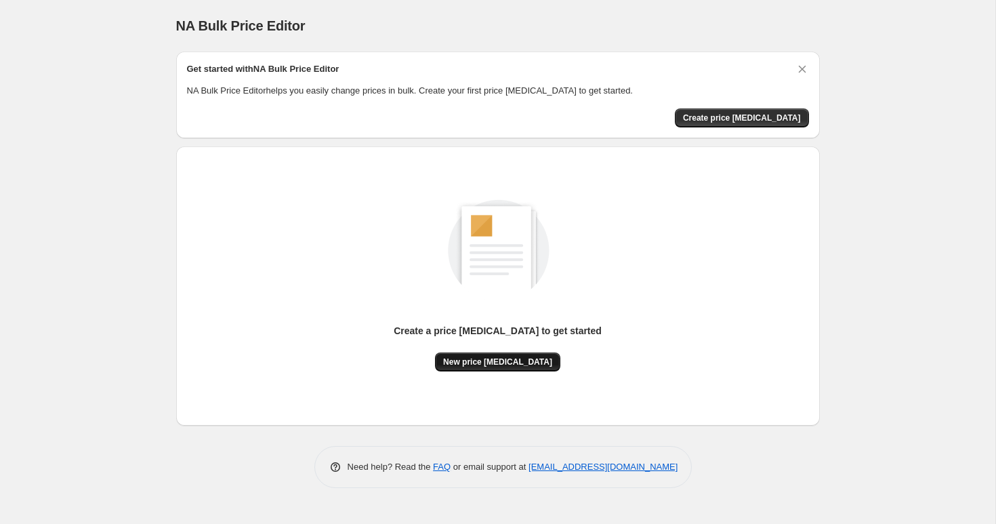
click at [493, 357] on span "New price change job" at bounding box center [497, 361] width 109 height 11
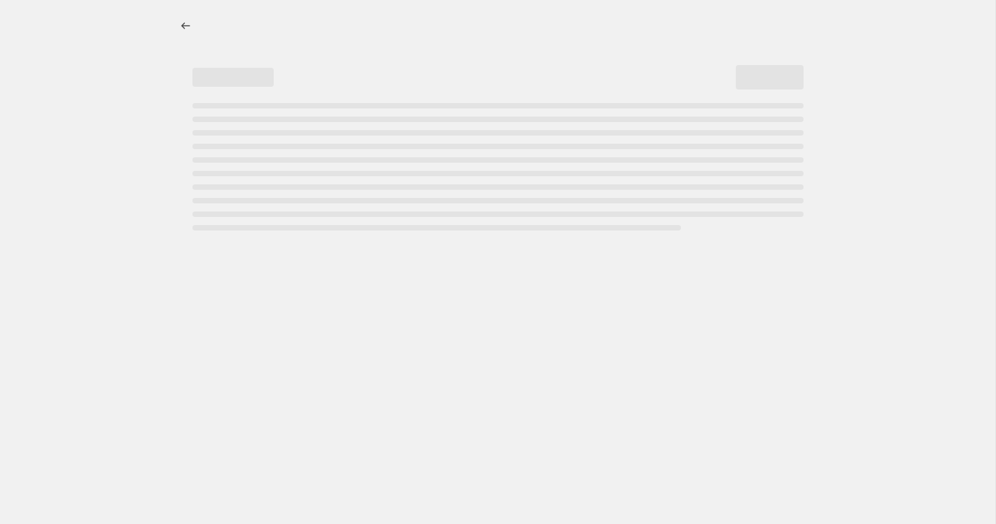
select select "percentage"
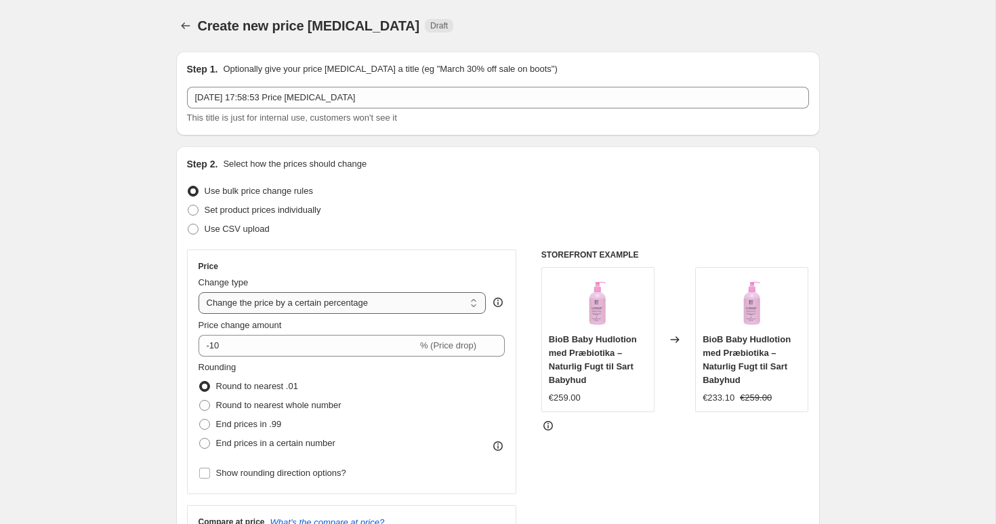
click at [260, 300] on select "Change the price to a certain amount Change the price by a certain amount Chang…" at bounding box center [342, 303] width 288 height 22
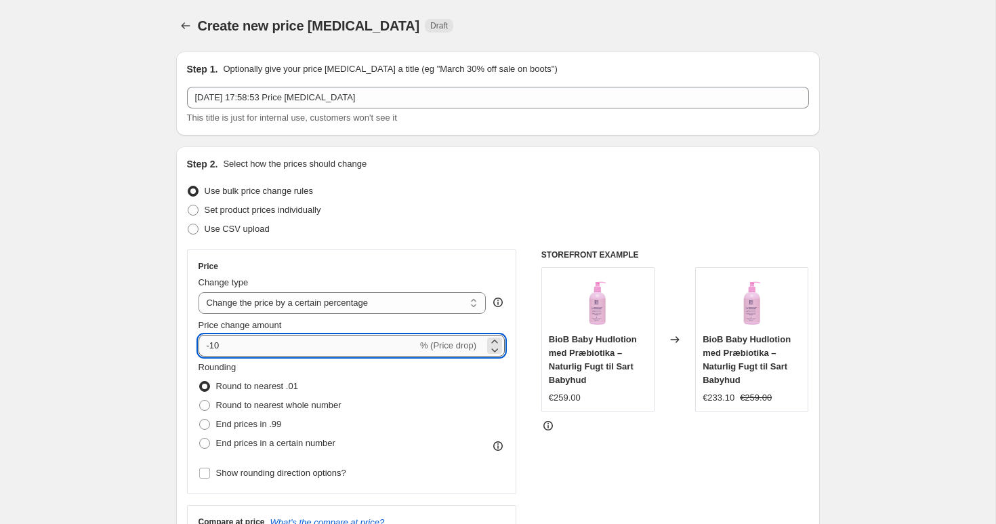
click at [235, 350] on input "-10" at bounding box center [307, 346] width 219 height 22
type input "-1"
type input "-30"
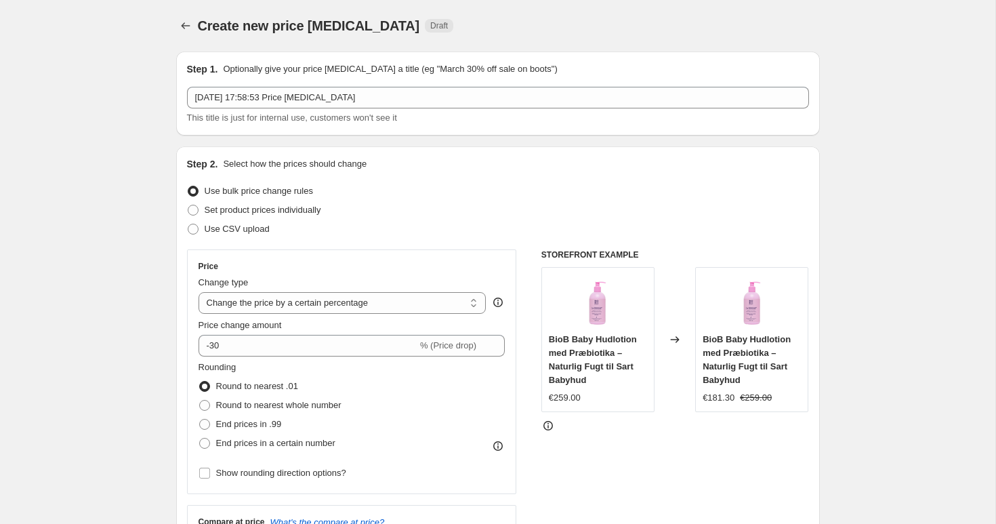
click at [306, 273] on div "Price Change type Change the price to a certain amount Change the price by a ce…" at bounding box center [351, 371] width 307 height 221
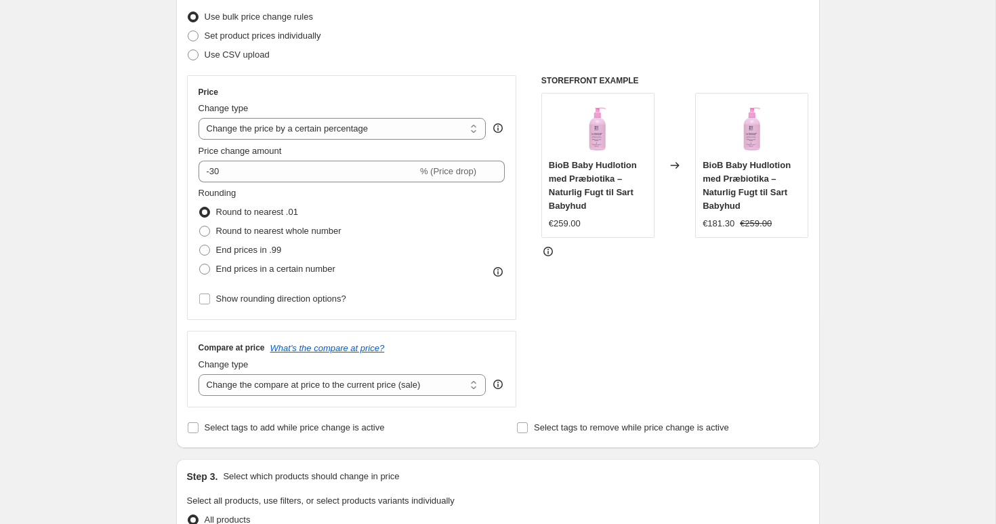
scroll to position [190, 0]
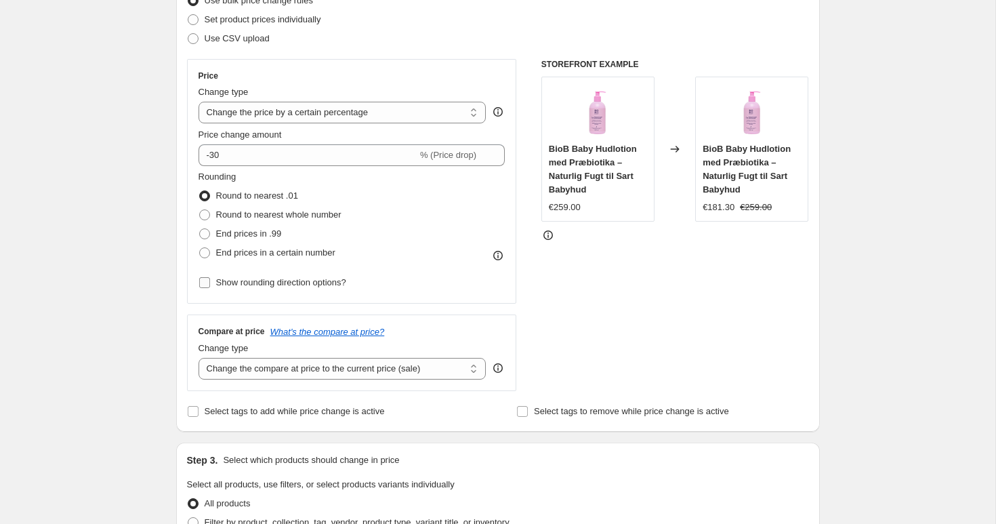
click at [270, 286] on span "Show rounding direction options?" at bounding box center [281, 282] width 130 height 10
click at [210, 286] on input "Show rounding direction options?" at bounding box center [204, 282] width 11 height 11
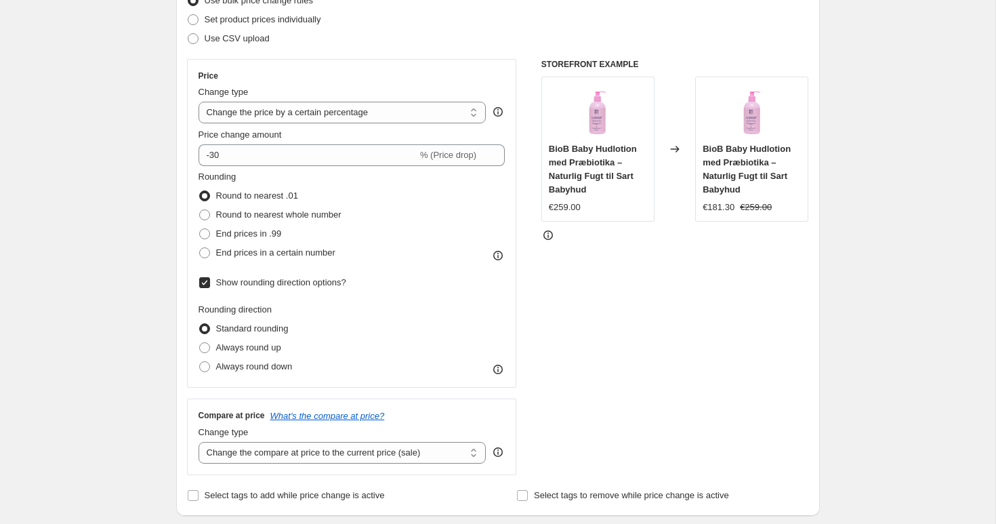
click at [270, 287] on span "Show rounding direction options?" at bounding box center [281, 282] width 130 height 10
click at [210, 287] on input "Show rounding direction options?" at bounding box center [204, 282] width 11 height 11
checkbox input "false"
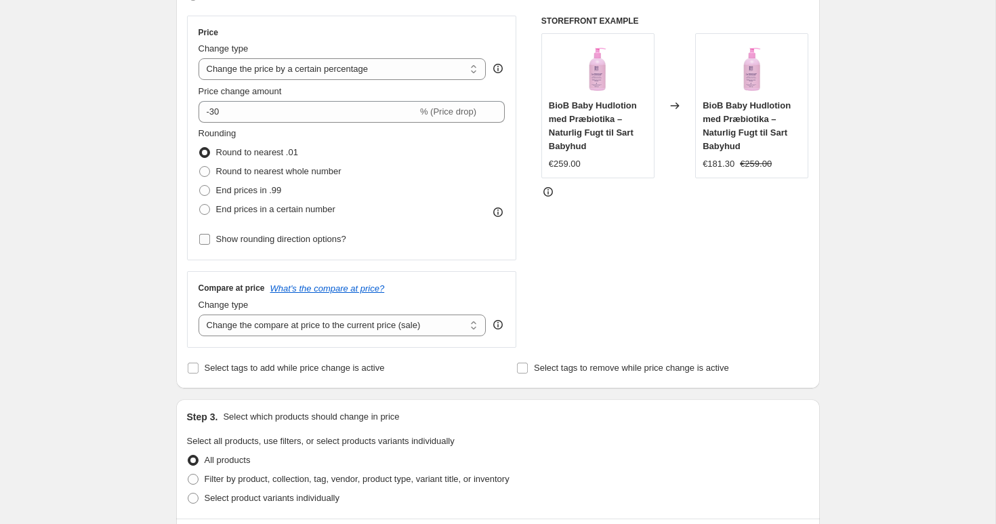
scroll to position [264, 0]
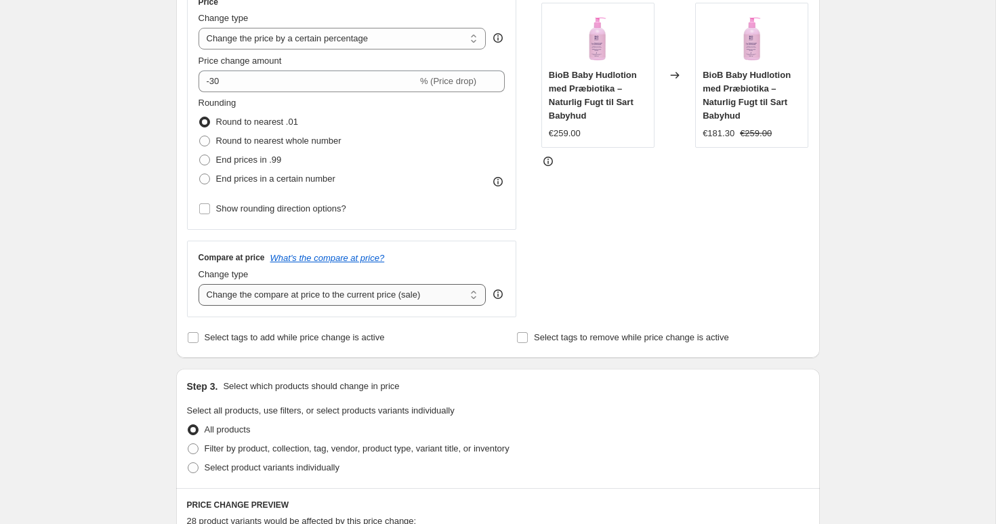
click at [284, 298] on select "Change the compare at price to the current price (sale) Change the compare at p…" at bounding box center [342, 295] width 288 height 22
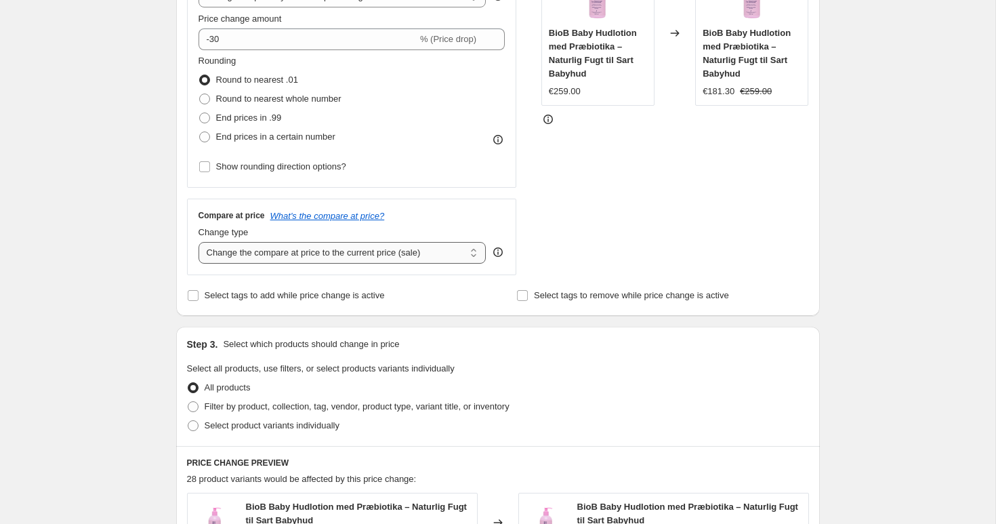
scroll to position [309, 0]
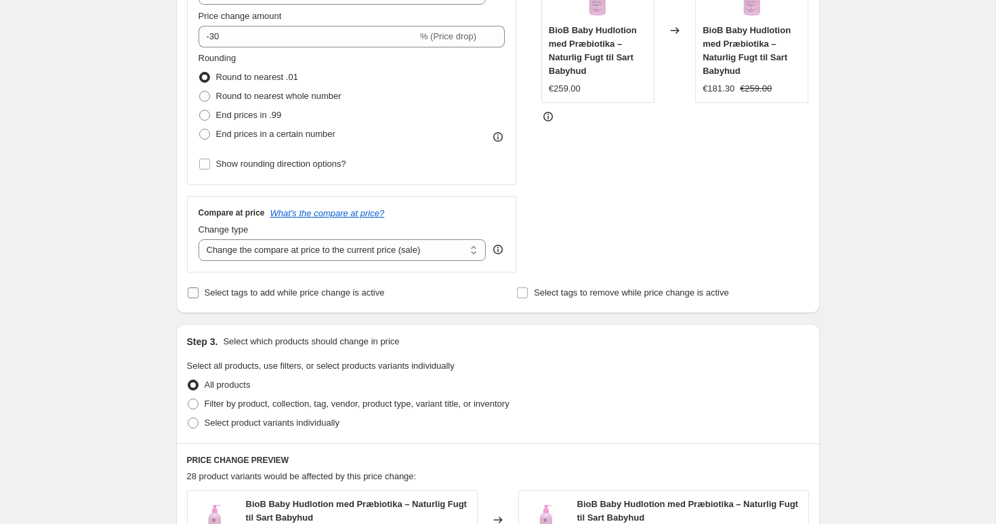
click at [240, 295] on span "Select tags to add while price change is active" at bounding box center [295, 292] width 180 height 10
click at [198, 295] on input "Select tags to add while price change is active" at bounding box center [193, 292] width 11 height 11
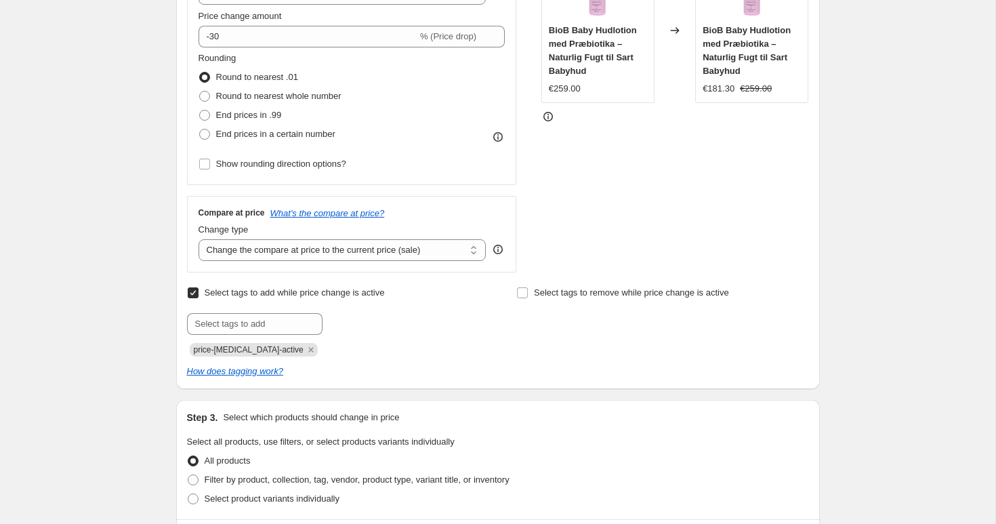
click at [196, 289] on input "Select tags to add while price change is active" at bounding box center [193, 292] width 11 height 11
checkbox input "false"
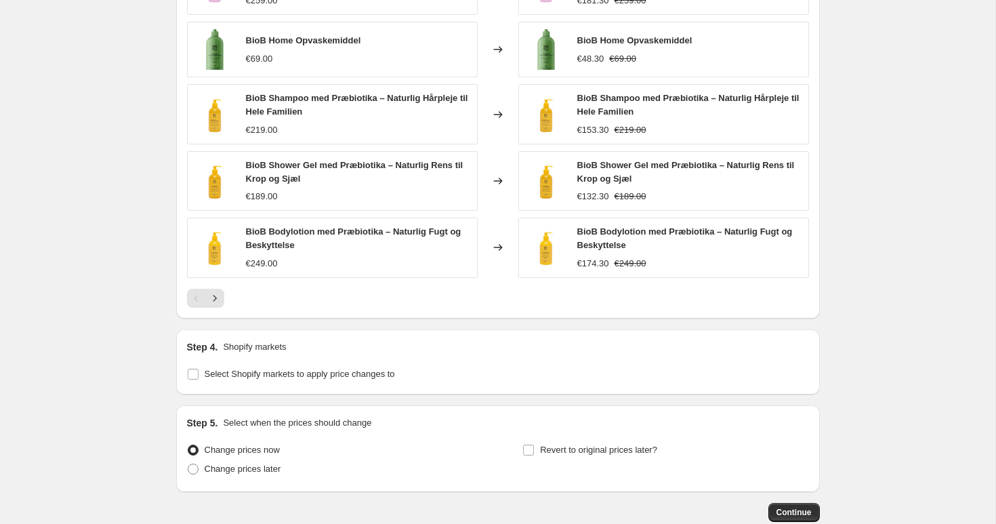
scroll to position [923, 0]
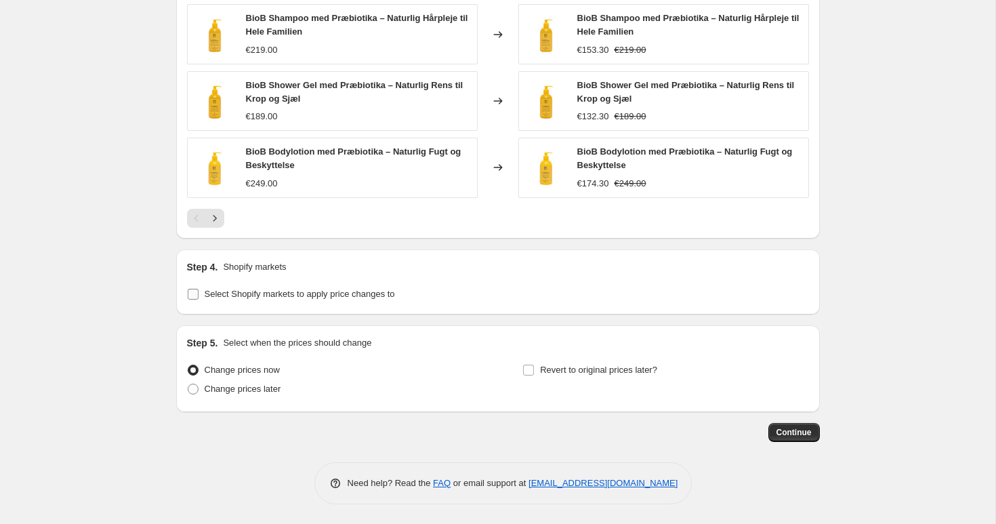
click at [322, 294] on span "Select Shopify markets to apply price changes to" at bounding box center [300, 294] width 190 height 10
click at [198, 294] on input "Select Shopify markets to apply price changes to" at bounding box center [193, 294] width 11 height 11
checkbox input "true"
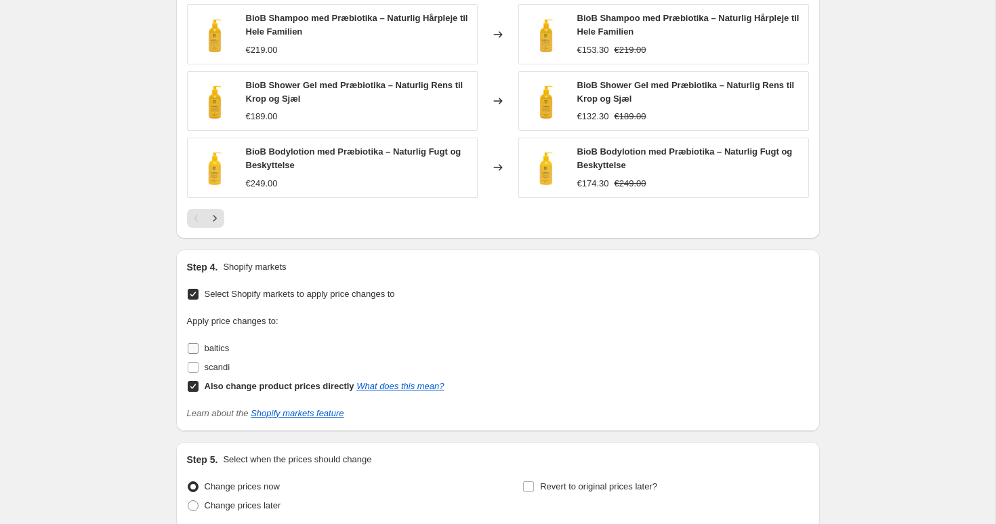
click at [205, 349] on span "baltics" at bounding box center [217, 348] width 25 height 10
click at [198, 349] on input "baltics" at bounding box center [193, 348] width 11 height 11
checkbox input "true"
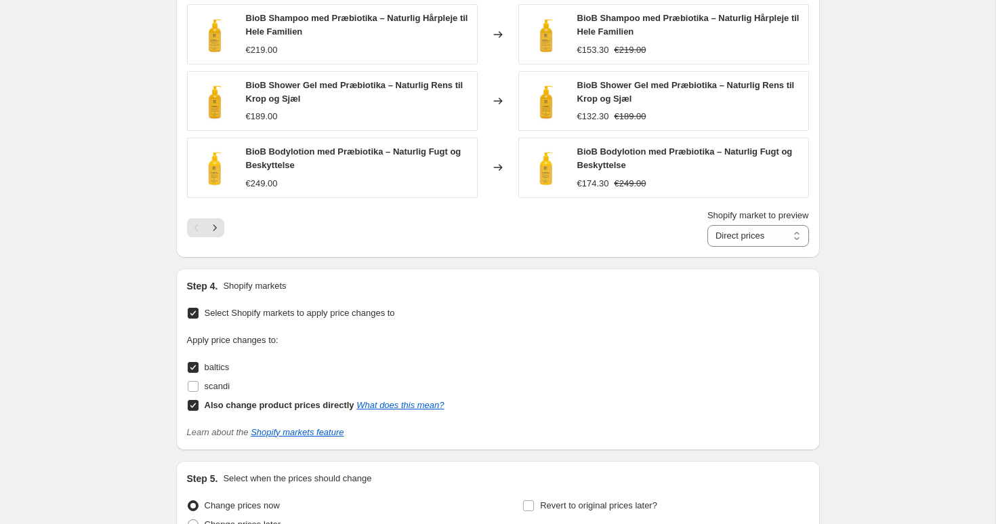
click at [194, 404] on input "Also change product prices directly What does this mean?" at bounding box center [193, 405] width 11 height 11
checkbox input "false"
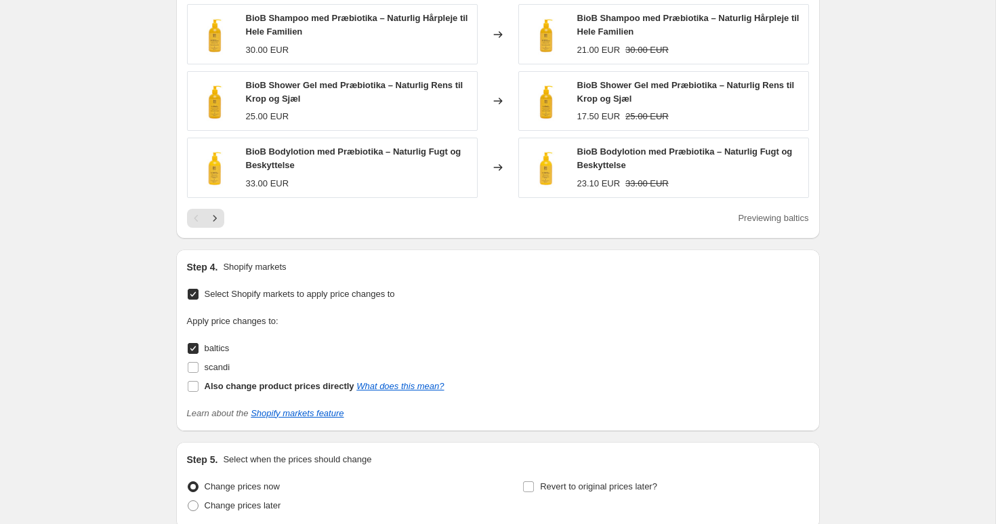
scroll to position [1040, 0]
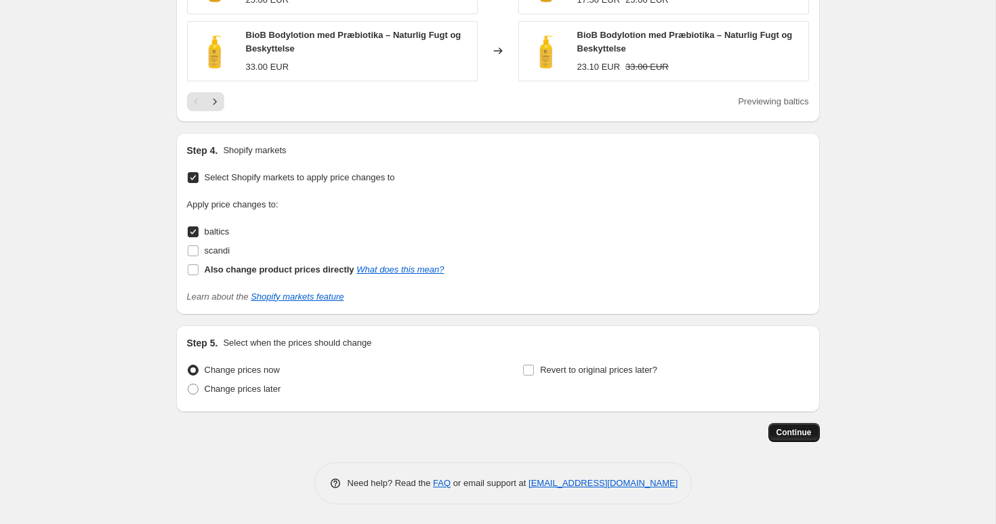
click at [794, 430] on span "Continue" at bounding box center [793, 432] width 35 height 11
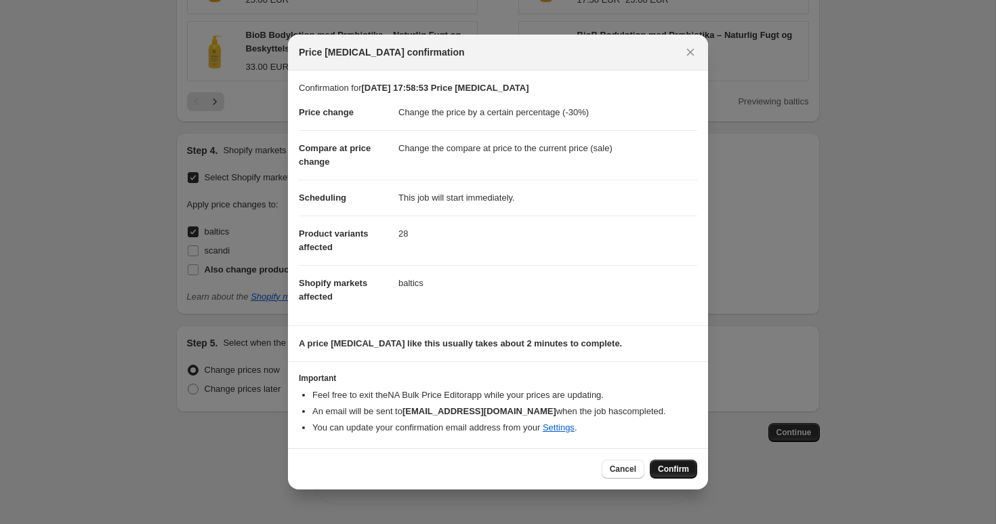
click at [683, 468] on span "Confirm" at bounding box center [673, 468] width 31 height 11
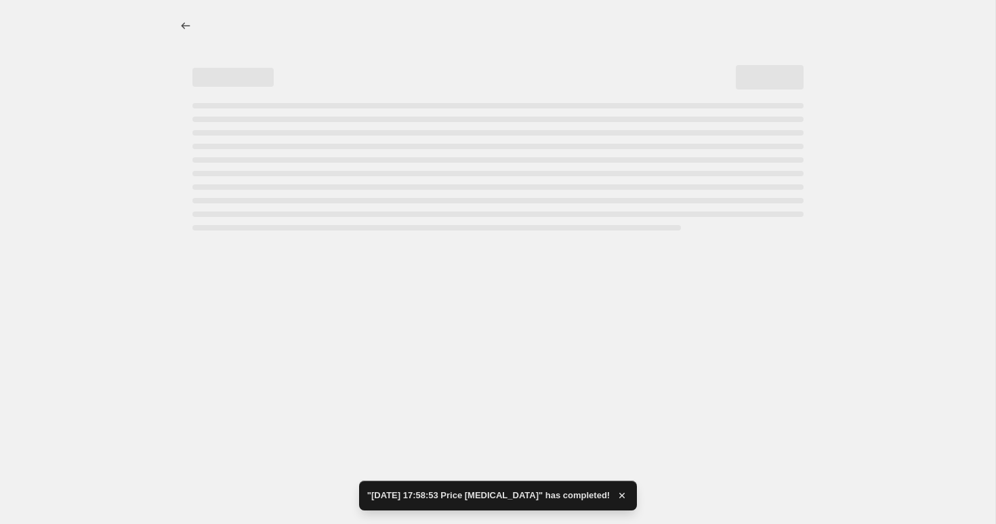
select select "percentage"
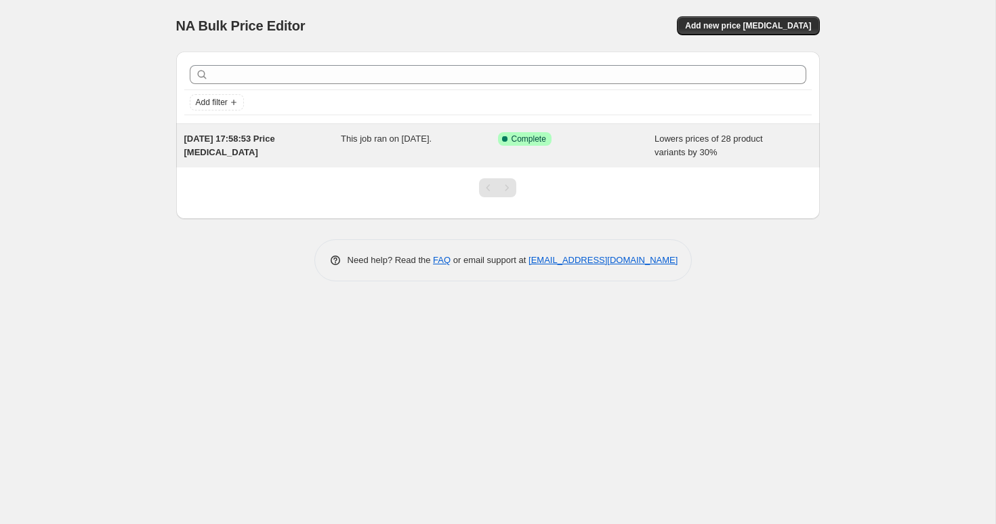
click at [417, 137] on span "This job ran on 10 August 2025." at bounding box center [386, 138] width 91 height 10
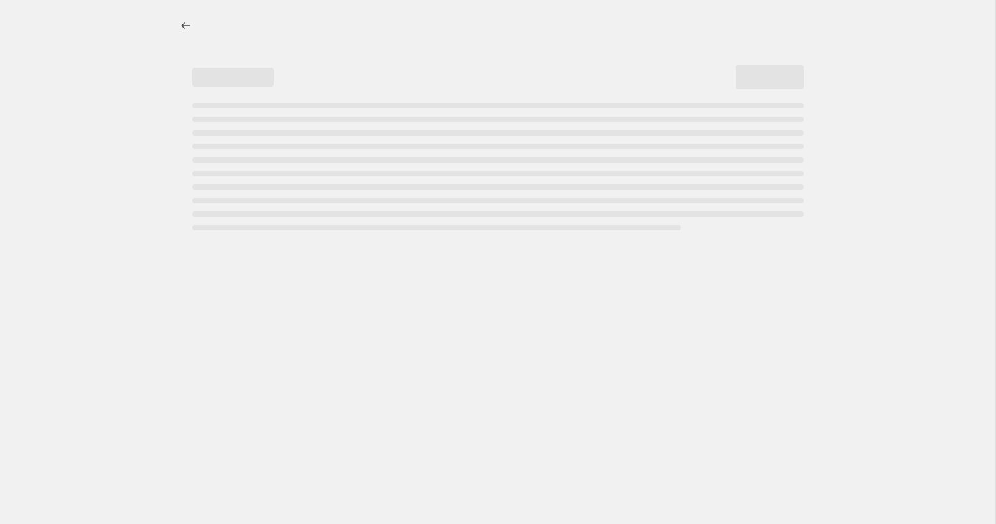
select select "percentage"
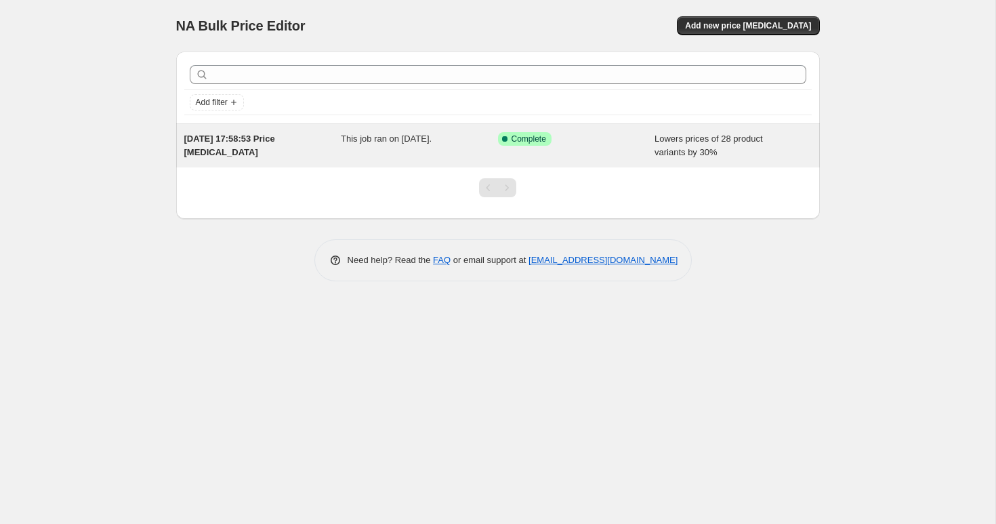
click at [587, 149] on div "Success Complete Complete" at bounding box center [576, 145] width 157 height 27
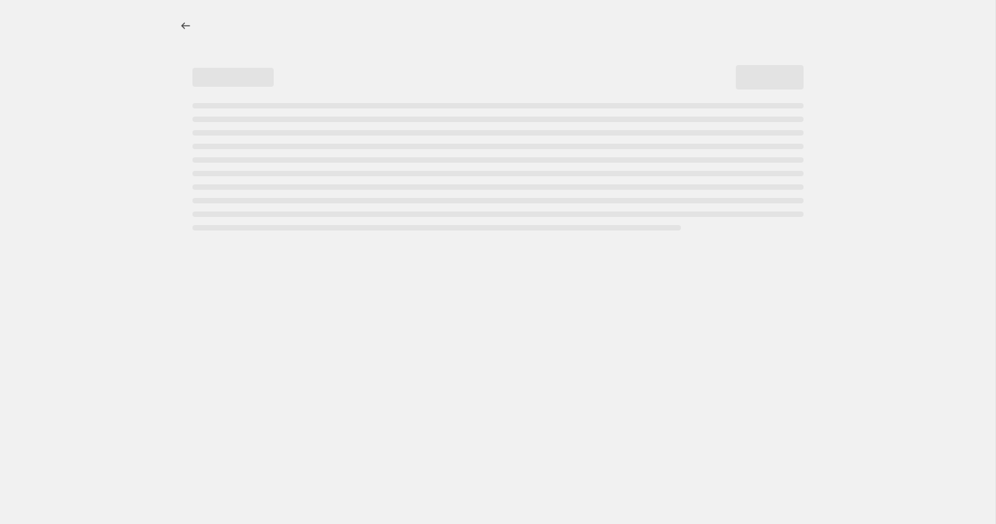
select select "percentage"
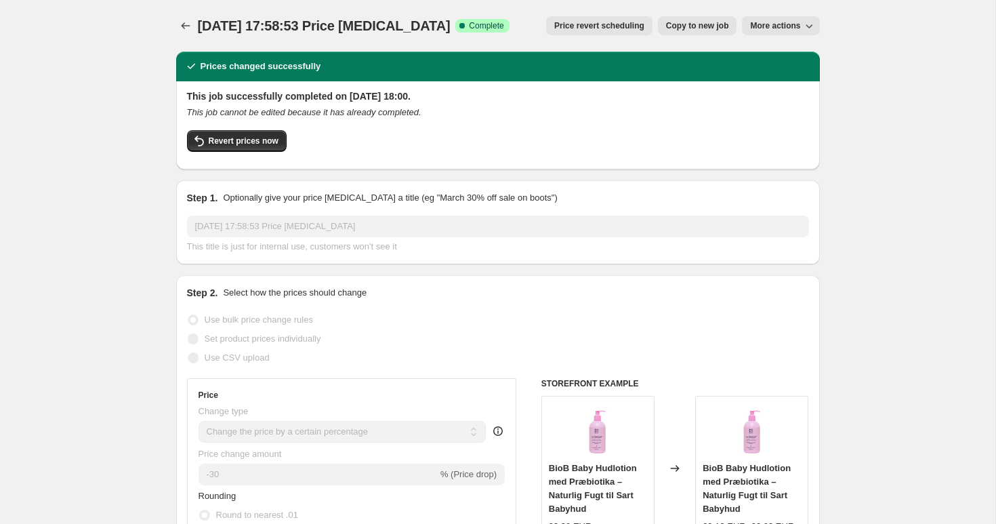
click at [776, 25] on span "More actions" at bounding box center [775, 25] width 50 height 11
click at [570, 46] on div "10 Aug 2025, 17:58:53 Price change job. This page is ready 10 Aug 2025, 17:58:5…" at bounding box center [497, 25] width 643 height 51
click at [592, 30] on span "Price revert scheduling" at bounding box center [599, 25] width 90 height 11
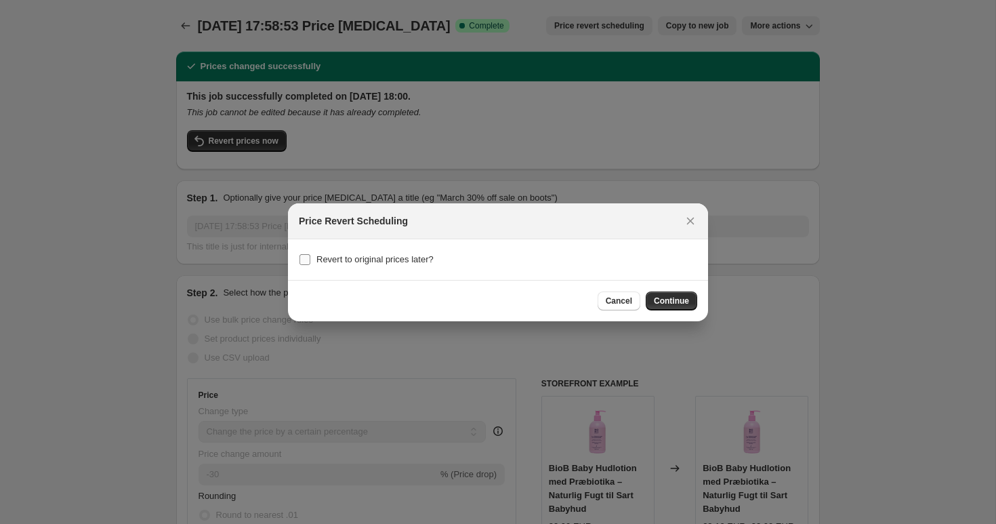
click at [402, 261] on span "Revert to original prices later?" at bounding box center [374, 259] width 117 height 10
click at [310, 261] on input "Revert to original prices later?" at bounding box center [304, 259] width 11 height 11
checkbox input "true"
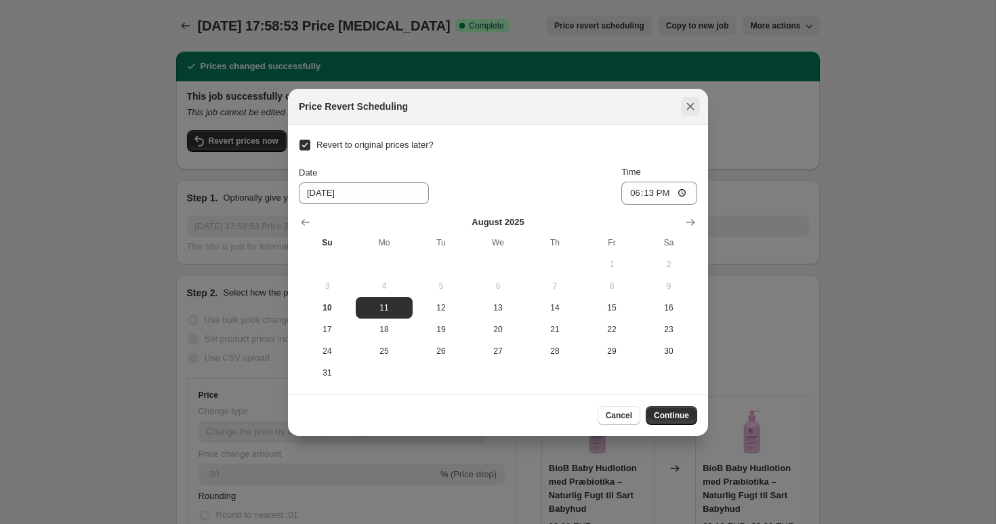
click at [692, 102] on icon "Close" at bounding box center [690, 107] width 14 height 14
checkbox input "false"
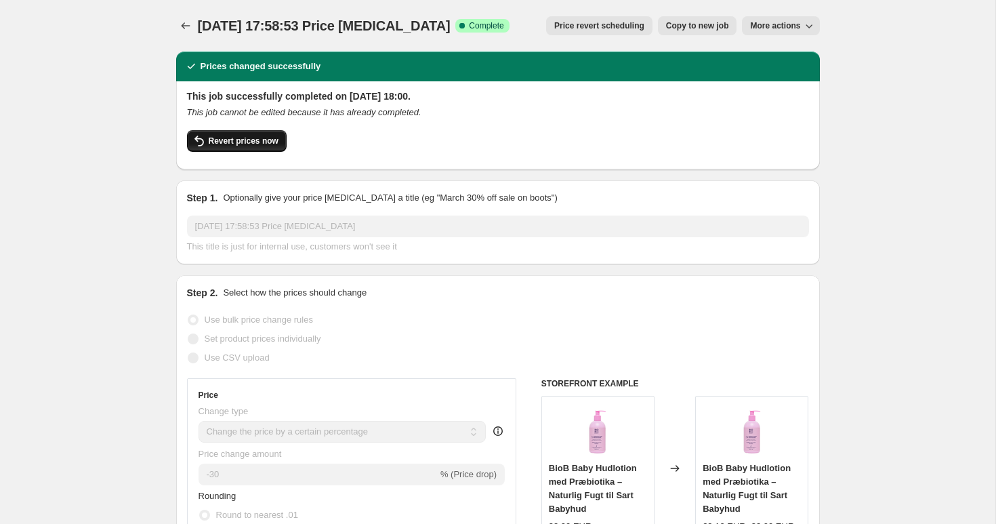
click at [263, 137] on span "Revert prices now" at bounding box center [244, 140] width 70 height 11
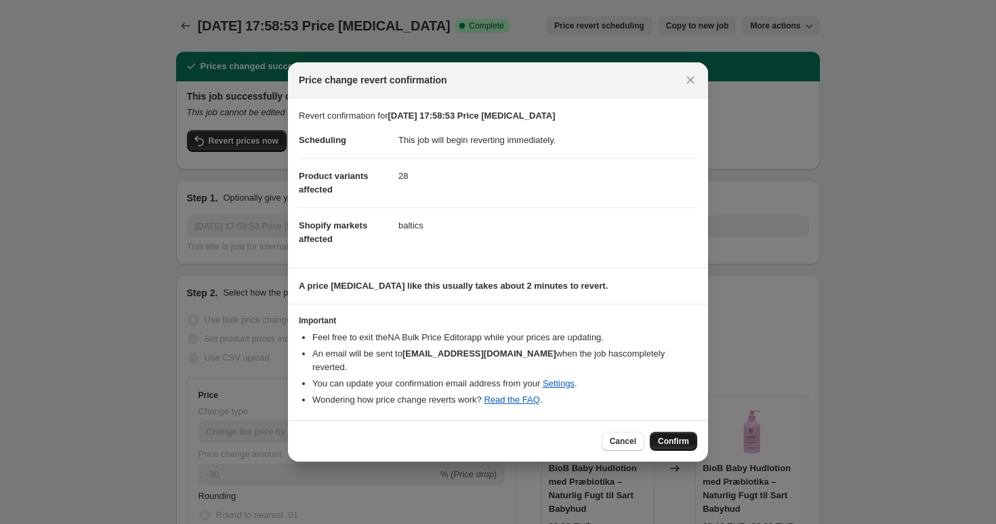
click at [676, 436] on span "Confirm" at bounding box center [673, 441] width 31 height 11
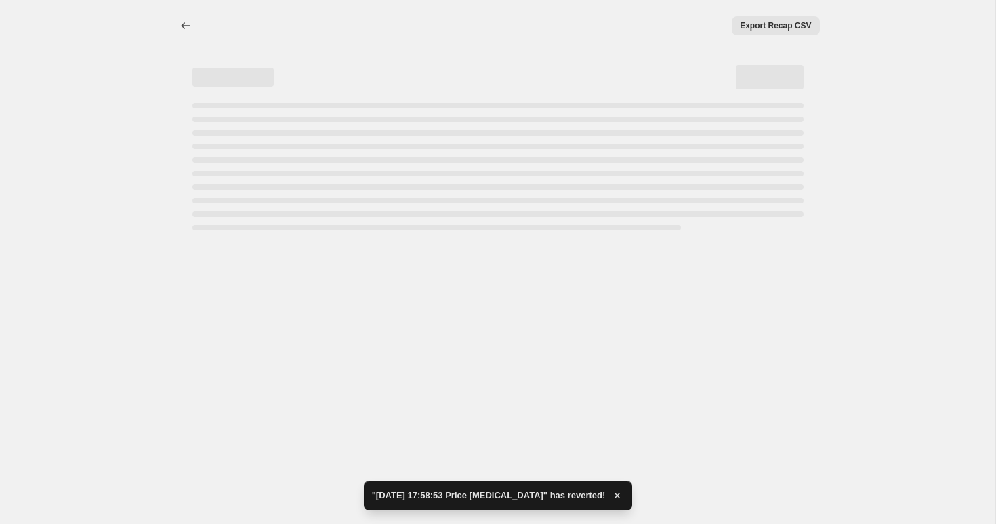
select select "percentage"
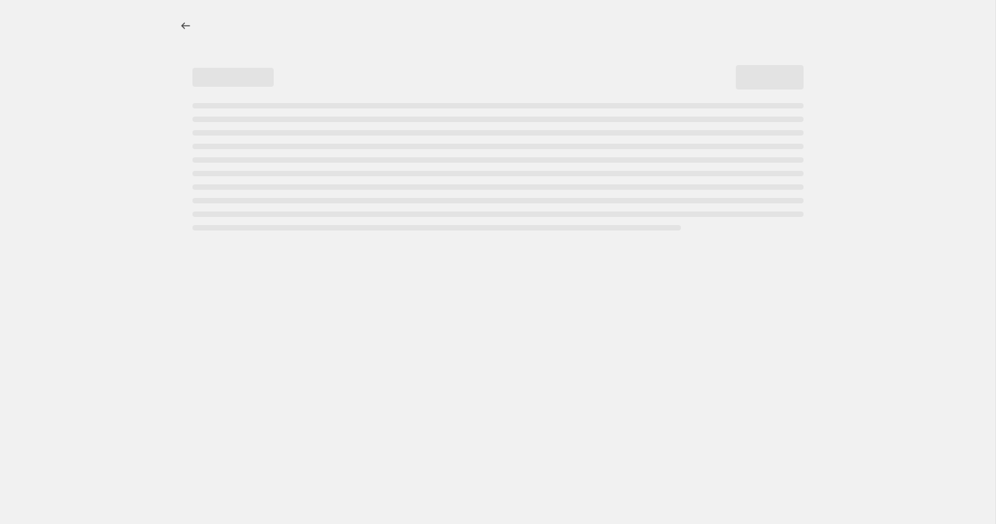
select select "percentage"
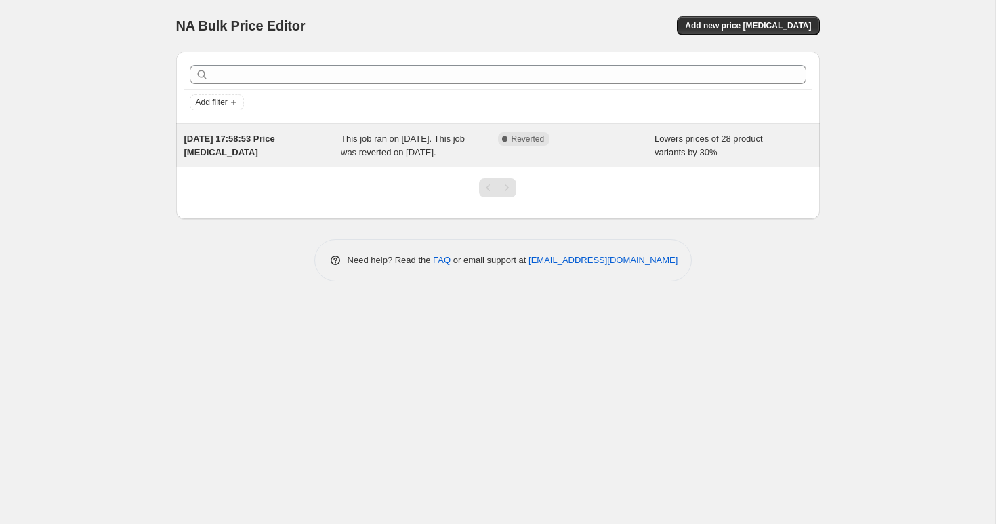
click at [442, 159] on div "This job ran on [DATE]. This job was reverted on [DATE]." at bounding box center [419, 145] width 157 height 27
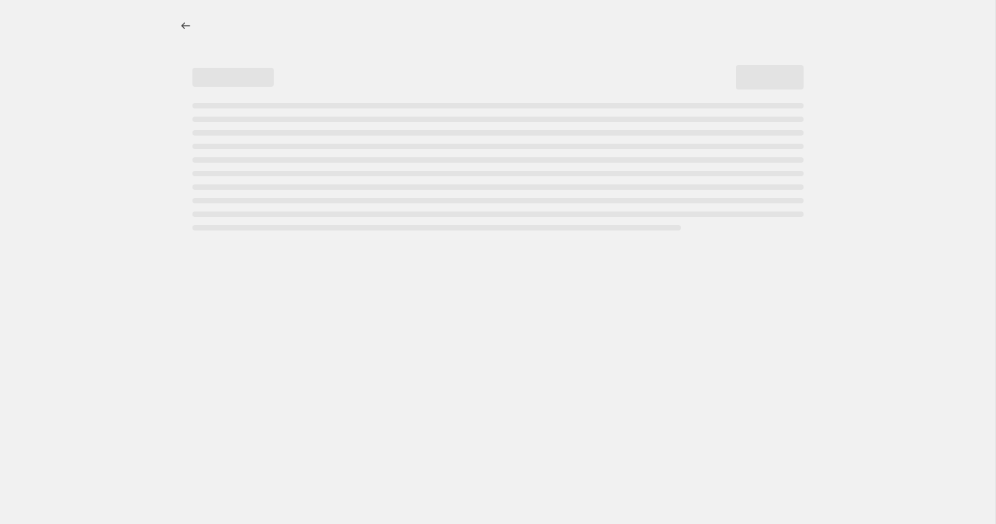
select select "percentage"
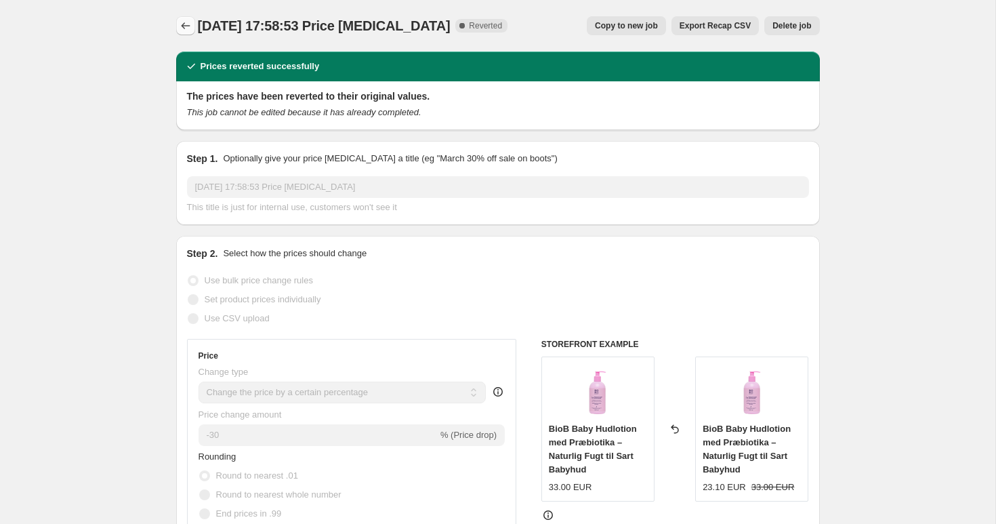
click at [187, 25] on icon "Price change jobs" at bounding box center [186, 26] width 14 height 14
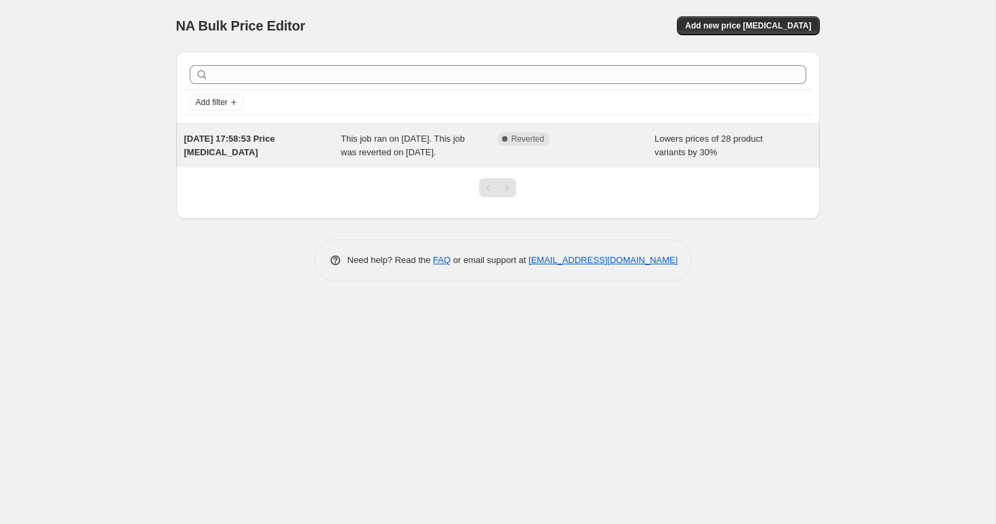
click at [523, 140] on span "Reverted" at bounding box center [527, 138] width 33 height 11
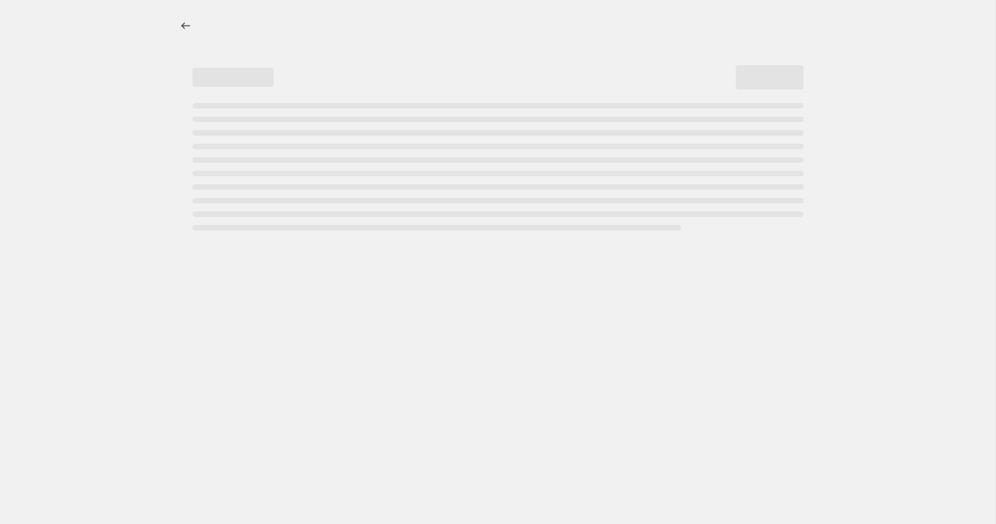
select select "percentage"
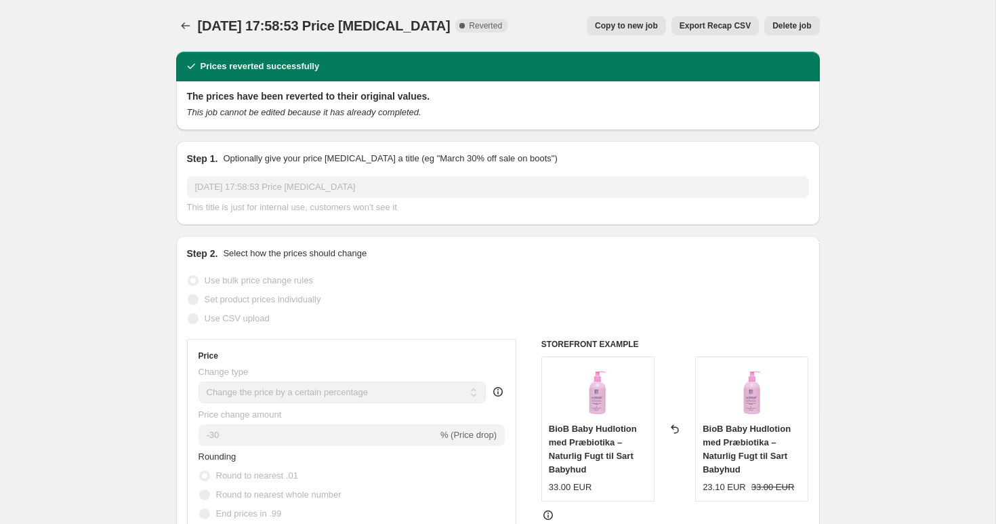
click at [622, 28] on span "Copy to new job" at bounding box center [626, 25] width 63 height 11
select select "percentage"
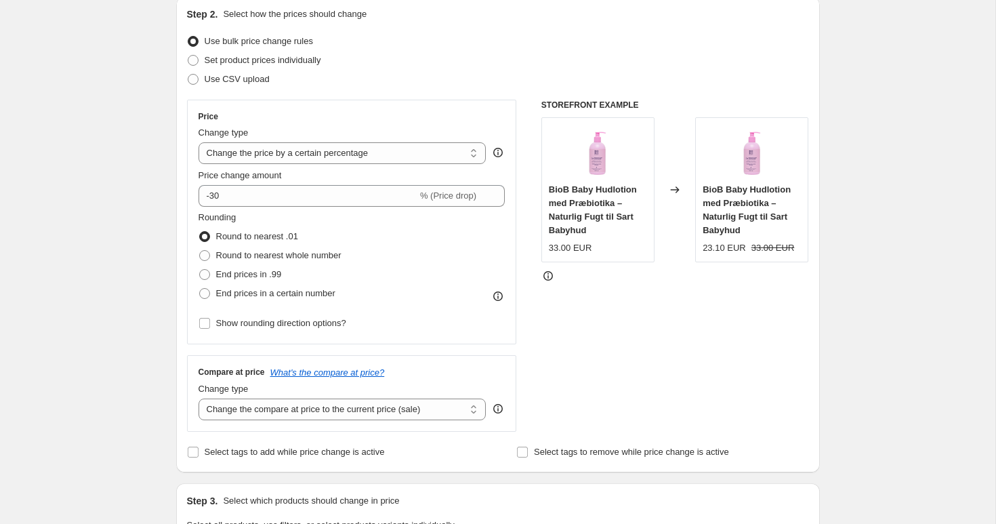
scroll to position [149, 0]
click at [242, 322] on span "Show rounding direction options?" at bounding box center [281, 323] width 130 height 10
click at [210, 322] on input "Show rounding direction options?" at bounding box center [204, 323] width 11 height 11
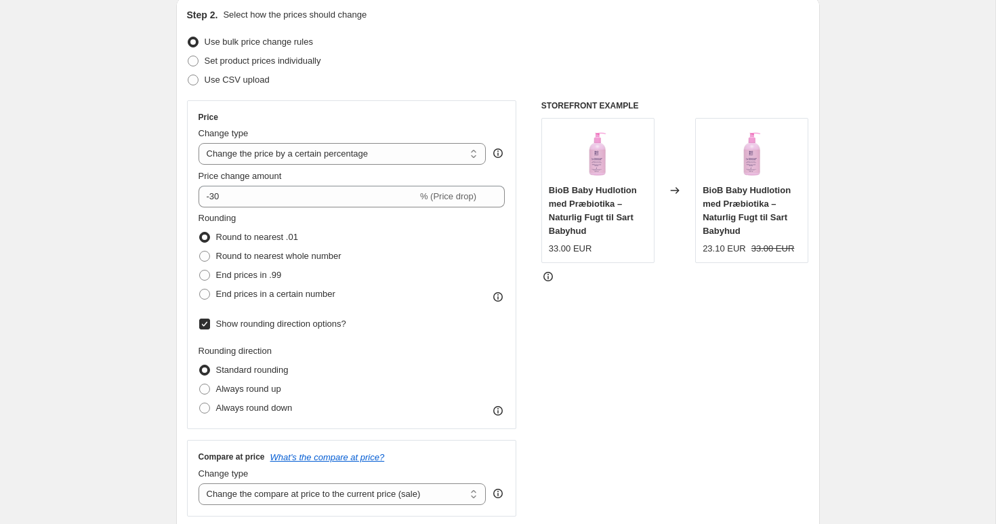
click at [241, 322] on span "Show rounding direction options?" at bounding box center [281, 323] width 130 height 10
click at [210, 322] on input "Show rounding direction options?" at bounding box center [204, 323] width 11 height 11
checkbox input "false"
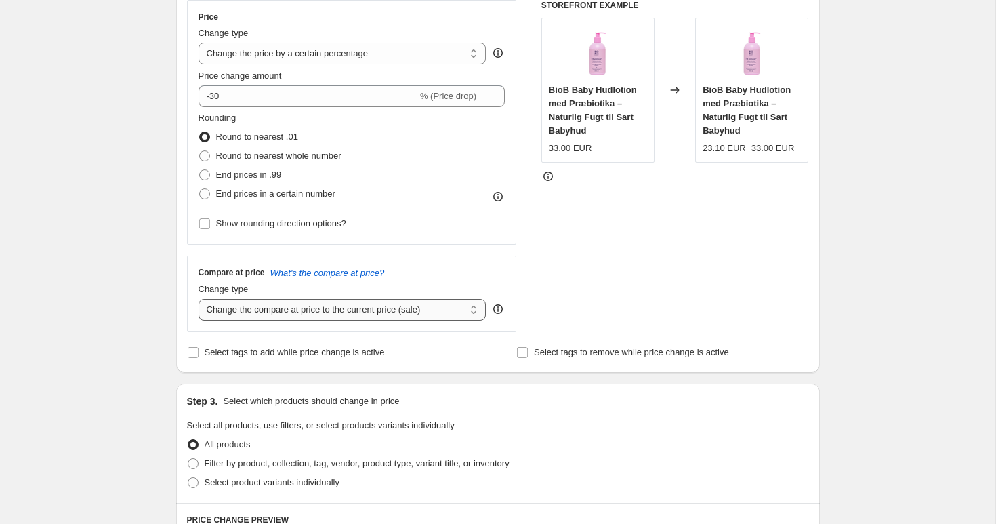
scroll to position [271, 0]
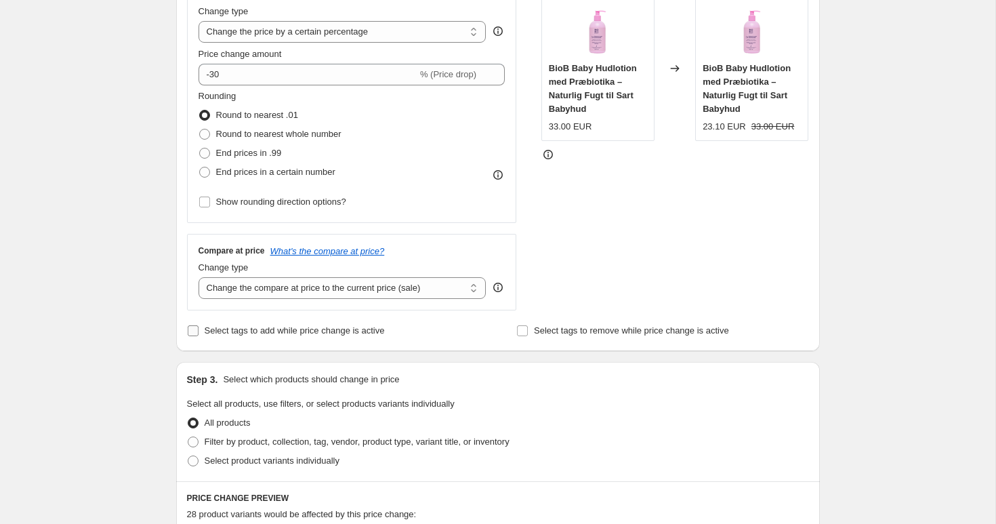
click at [238, 335] on span "Select tags to add while price change is active" at bounding box center [295, 331] width 180 height 14
click at [198, 335] on input "Select tags to add while price change is active" at bounding box center [193, 330] width 11 height 11
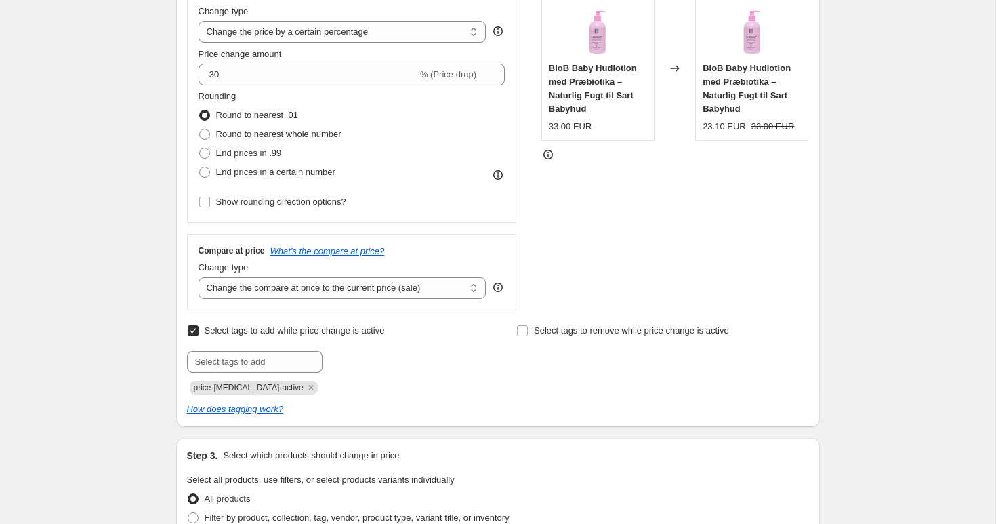
click at [238, 335] on span "Select tags to add while price change is active" at bounding box center [295, 330] width 180 height 10
click at [198, 335] on input "Select tags to add while price change is active" at bounding box center [193, 330] width 11 height 11
checkbox input "false"
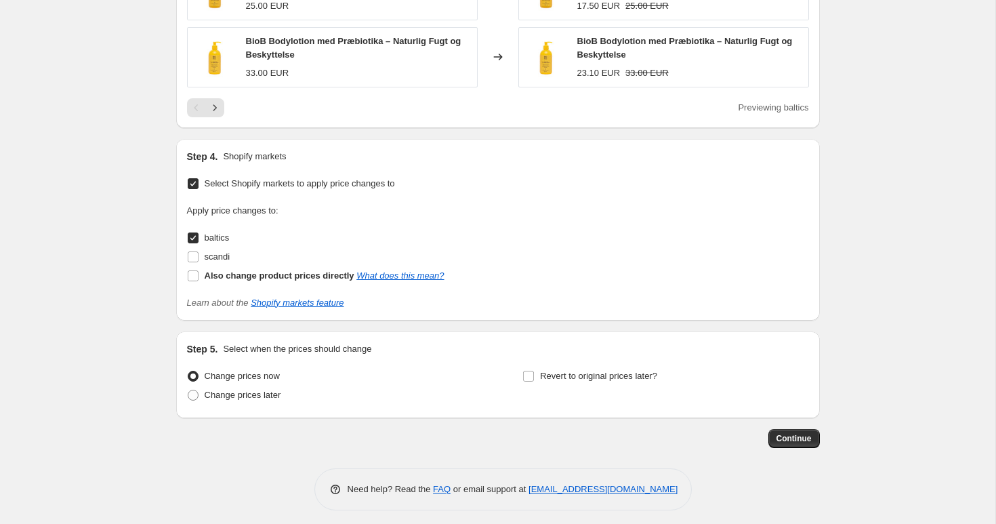
scroll to position [1035, 0]
click at [788, 436] on span "Continue" at bounding box center [793, 436] width 35 height 11
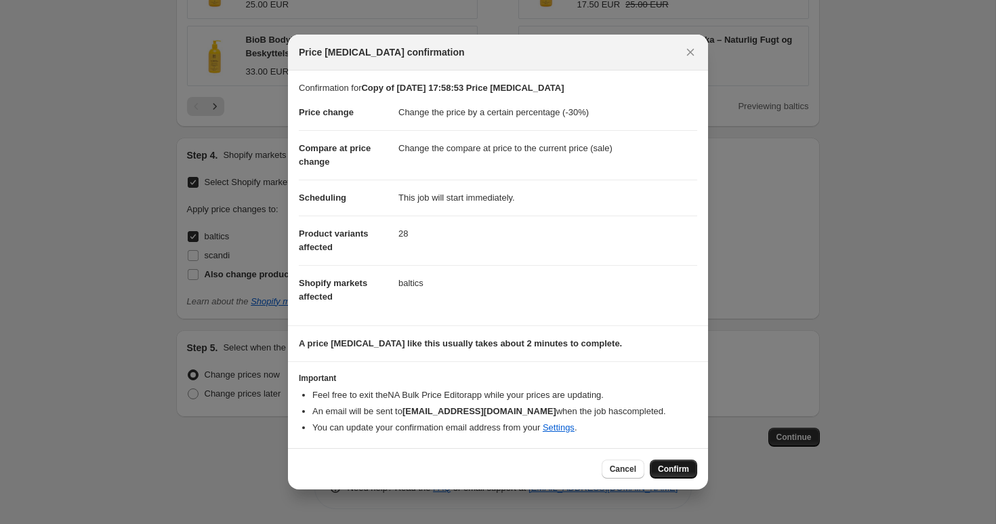
click at [656, 463] on button "Confirm" at bounding box center [673, 468] width 47 height 19
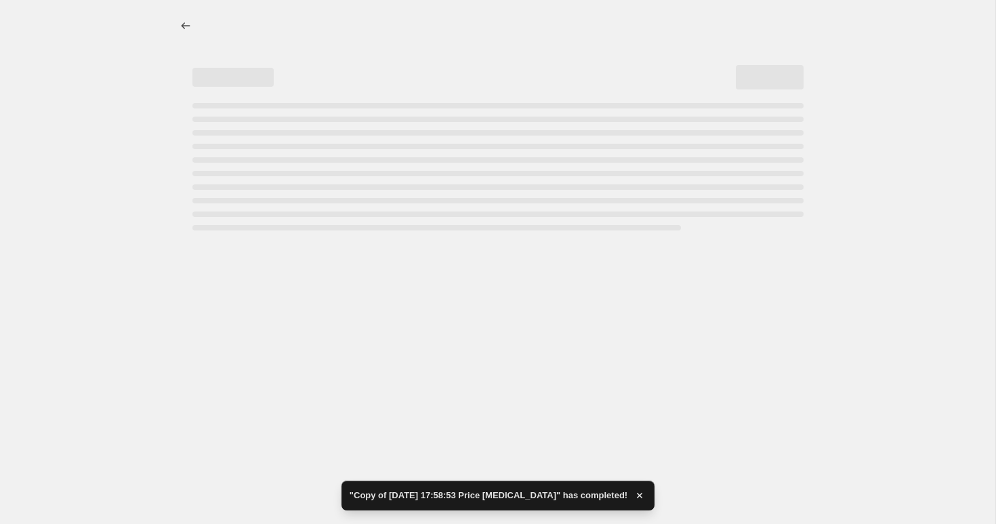
select select "percentage"
